Goal: Book appointment/travel/reservation

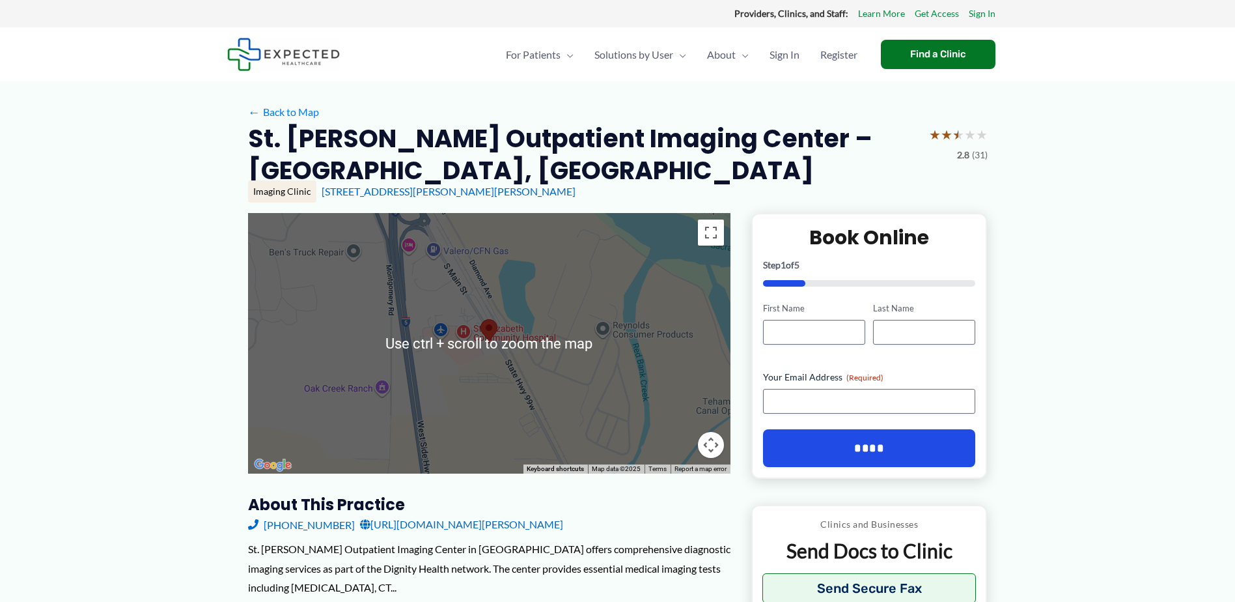
click at [491, 333] on img at bounding box center [488, 331] width 17 height 24
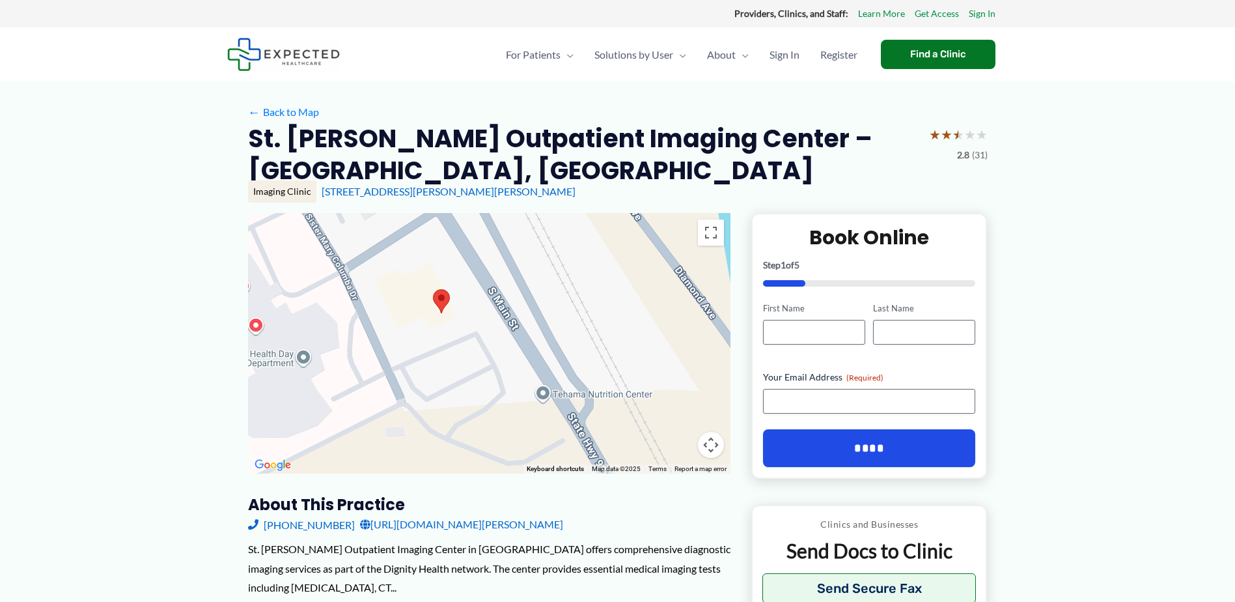
drag, startPoint x: 371, startPoint y: 415, endPoint x: 395, endPoint y: 321, distance: 96.6
click at [395, 321] on div at bounding box center [489, 343] width 482 height 260
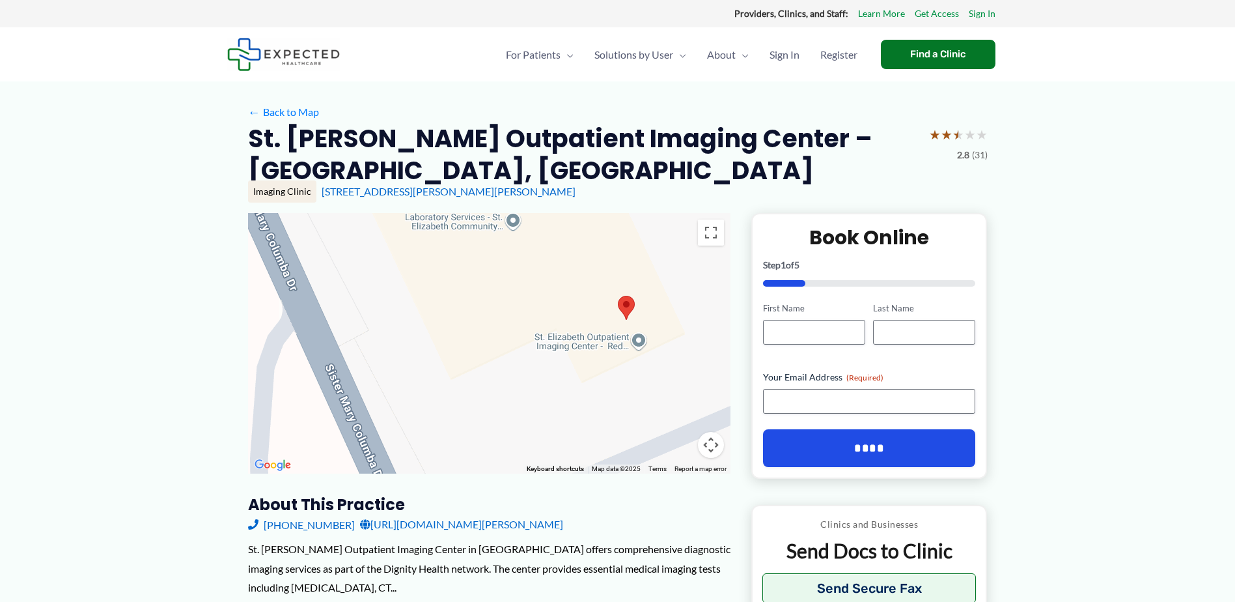
drag, startPoint x: 460, startPoint y: 316, endPoint x: 648, endPoint y: 378, distance: 197.6
click at [648, 378] on div at bounding box center [489, 343] width 482 height 260
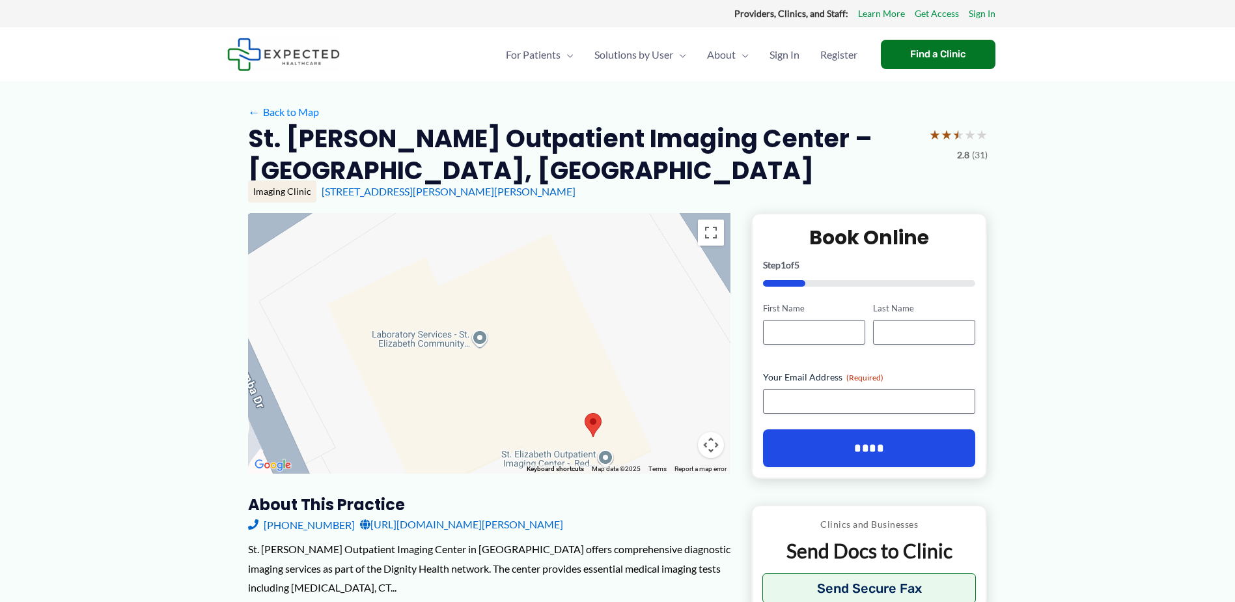
drag, startPoint x: 357, startPoint y: 271, endPoint x: 323, endPoint y: 394, distance: 127.2
click at [323, 394] on div at bounding box center [489, 343] width 482 height 260
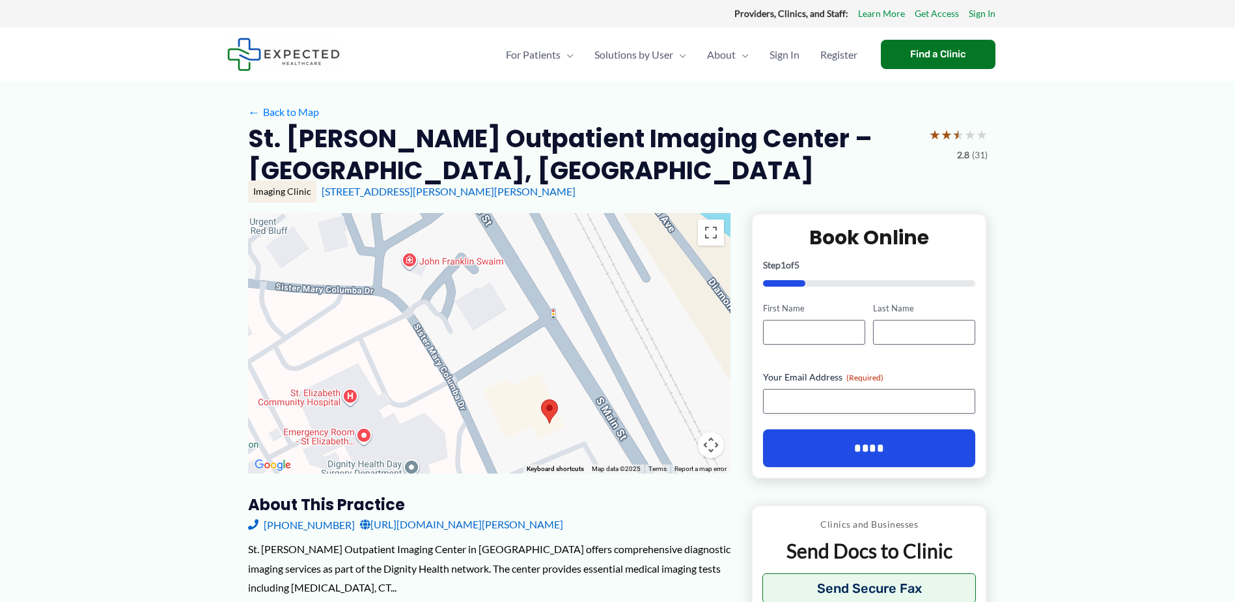
drag, startPoint x: 499, startPoint y: 300, endPoint x: 541, endPoint y: 335, distance: 54.6
click at [541, 335] on div at bounding box center [489, 343] width 482 height 260
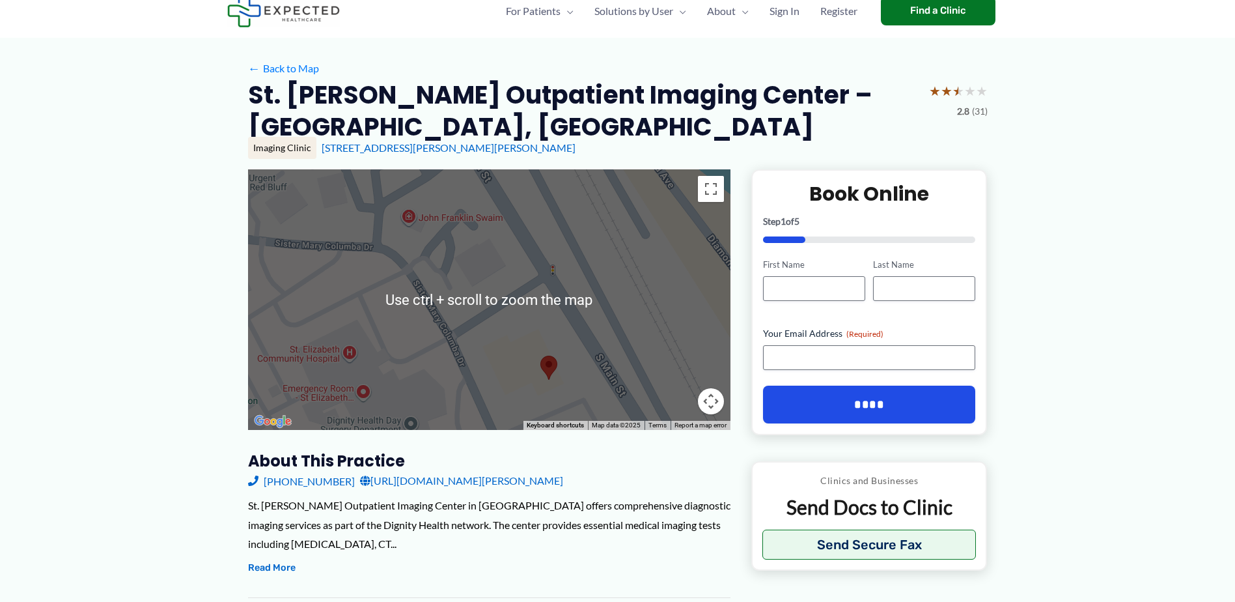
scroll to position [65, 0]
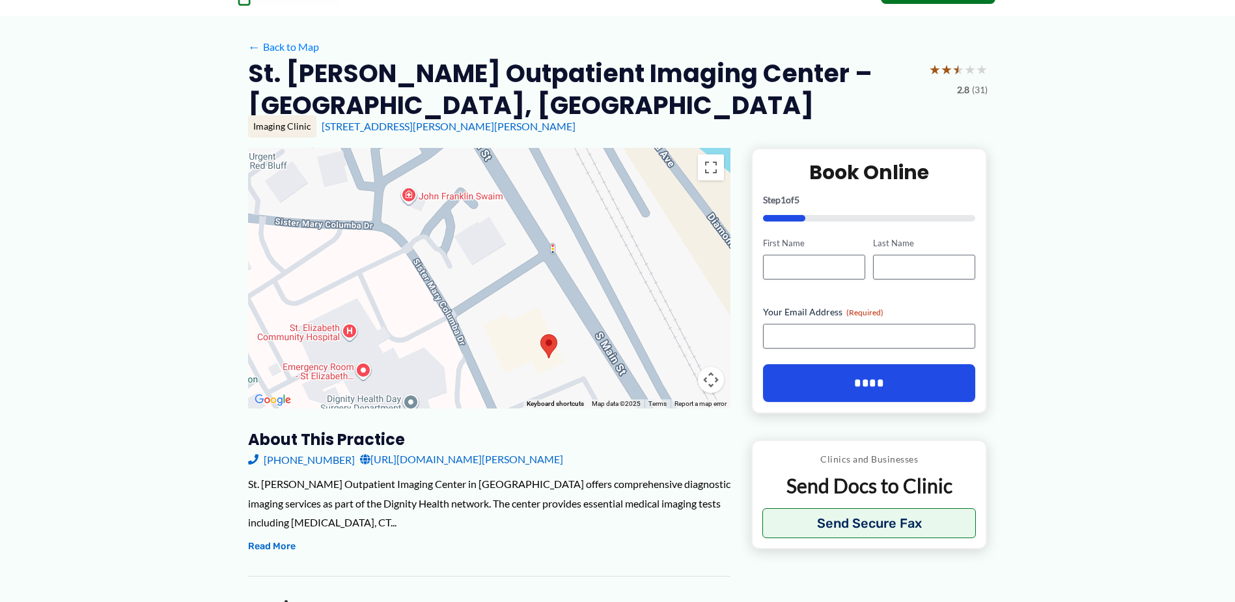
click at [652, 284] on div at bounding box center [489, 278] width 482 height 260
click at [717, 165] on button "Toggle fullscreen view" at bounding box center [711, 167] width 26 height 26
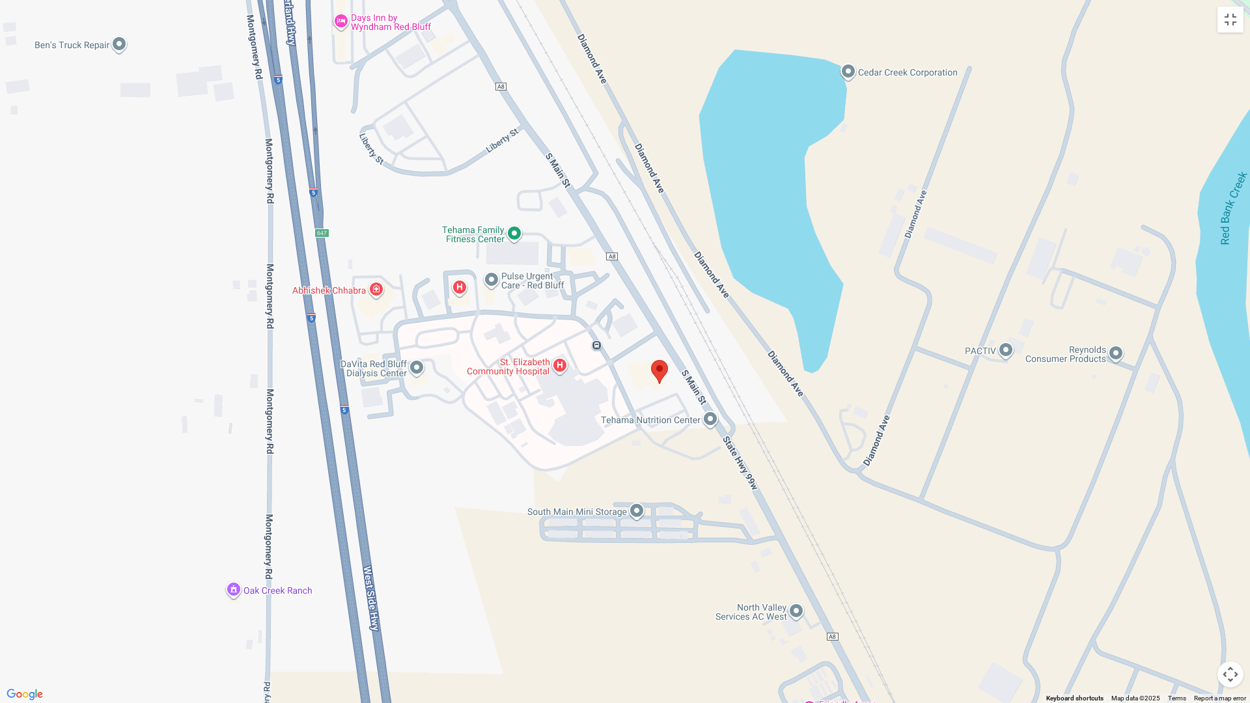
drag, startPoint x: 762, startPoint y: 106, endPoint x: 757, endPoint y: 98, distance: 9.4
click at [760, 103] on div at bounding box center [625, 351] width 1250 height 703
